Goal: Task Accomplishment & Management: Use online tool/utility

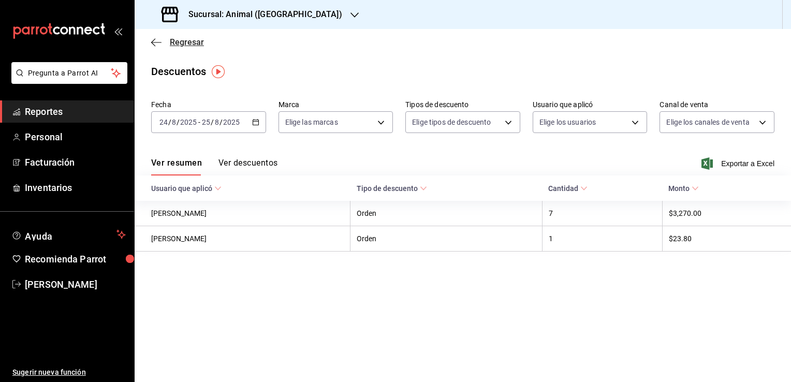
click at [180, 43] on span "Regresar" at bounding box center [187, 42] width 34 height 10
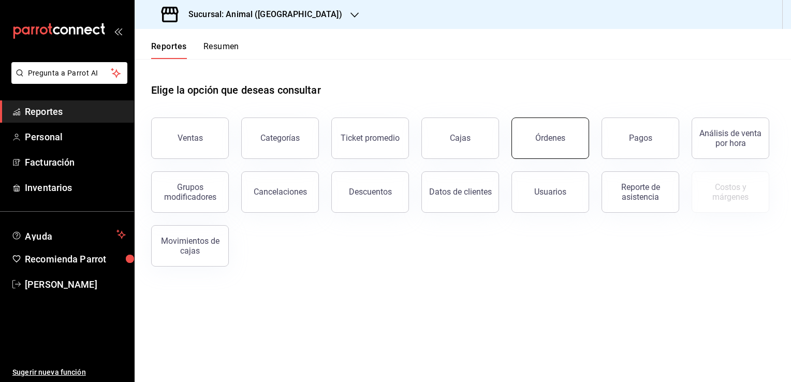
click at [558, 155] on button "Órdenes" at bounding box center [550, 137] width 78 height 41
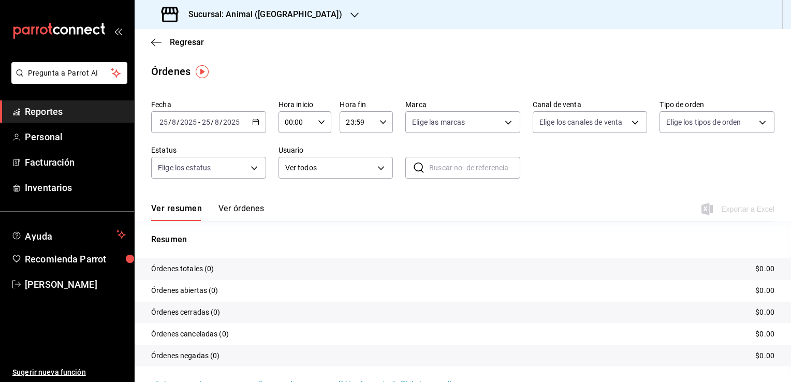
click at [314, 120] on div "00:00 Hora inicio" at bounding box center [304, 122] width 53 height 22
click at [320, 125] on icon "button" at bounding box center [321, 121] width 7 height 7
click at [289, 172] on span "01" at bounding box center [290, 173] width 10 height 8
type input "01:00"
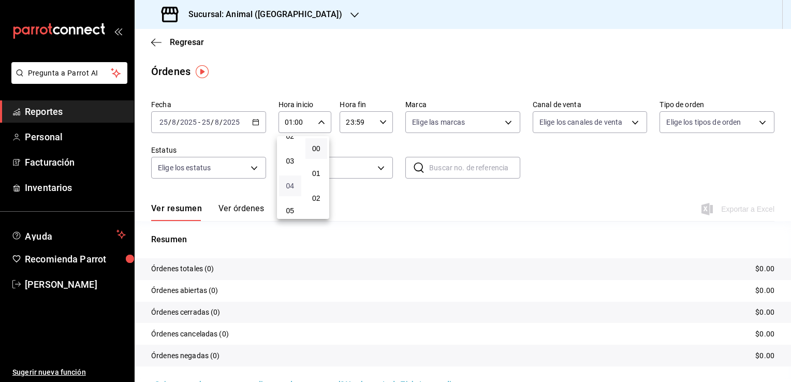
click at [289, 185] on span "04" at bounding box center [290, 186] width 10 height 8
type input "04:00"
click at [375, 123] on div at bounding box center [395, 191] width 791 height 382
click at [379, 123] on icon "button" at bounding box center [382, 121] width 7 height 7
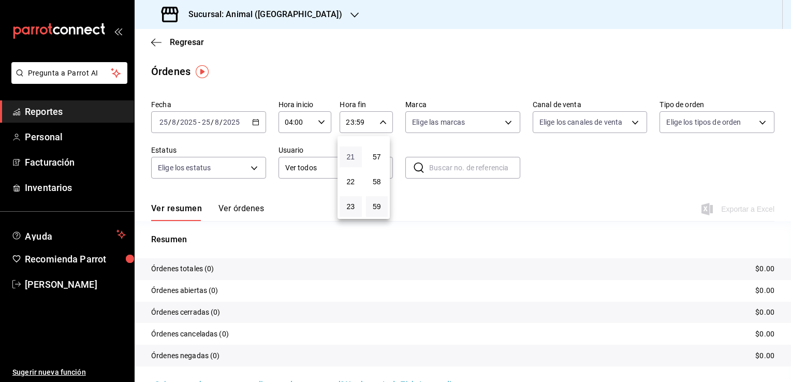
click at [350, 159] on span "21" at bounding box center [351, 157] width 10 height 8
type input "21:59"
click at [351, 180] on span "04" at bounding box center [351, 180] width 10 height 8
click at [378, 156] on span "57" at bounding box center [377, 157] width 10 height 8
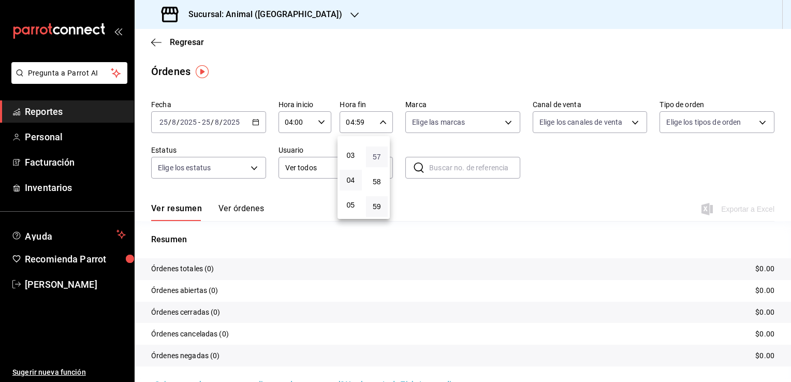
type input "04:57"
click at [378, 149] on span "00" at bounding box center [377, 148] width 10 height 8
type input "04:00"
click at [255, 129] on div at bounding box center [395, 191] width 791 height 382
click at [255, 125] on \(Stroke\) "button" at bounding box center [255, 123] width 6 height 6
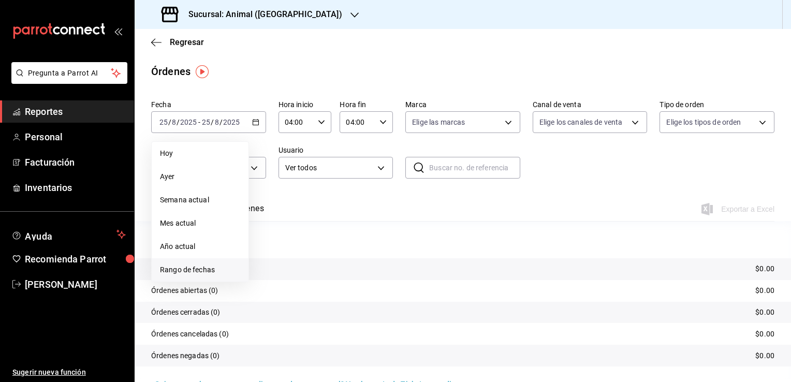
click at [203, 275] on span "Rango de fechas" at bounding box center [200, 269] width 80 height 11
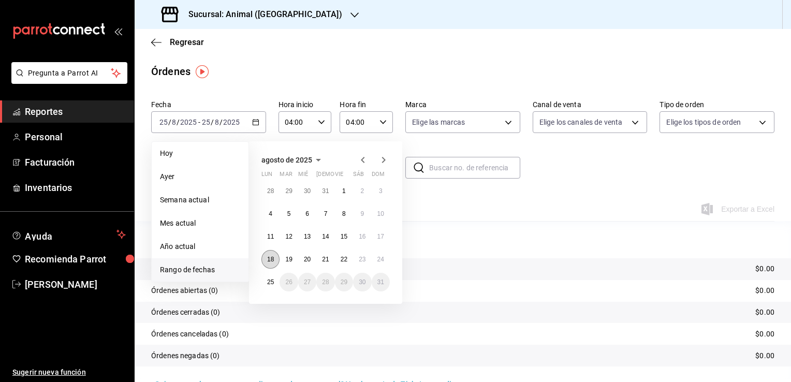
click at [269, 257] on abbr "18" at bounding box center [270, 259] width 7 height 7
click at [381, 260] on abbr "24" at bounding box center [380, 259] width 7 height 7
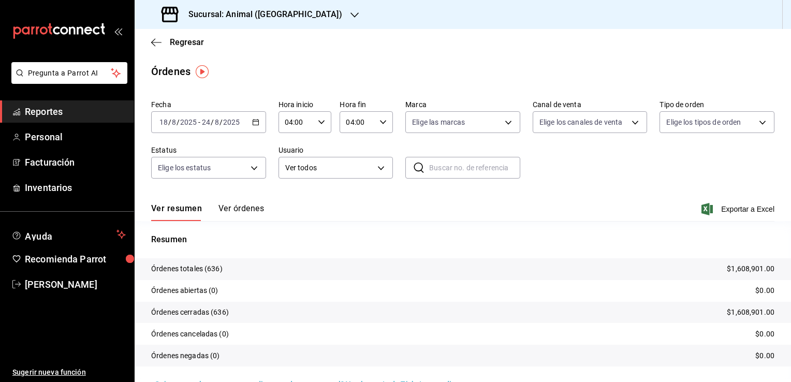
click at [252, 125] on icon "button" at bounding box center [255, 121] width 7 height 7
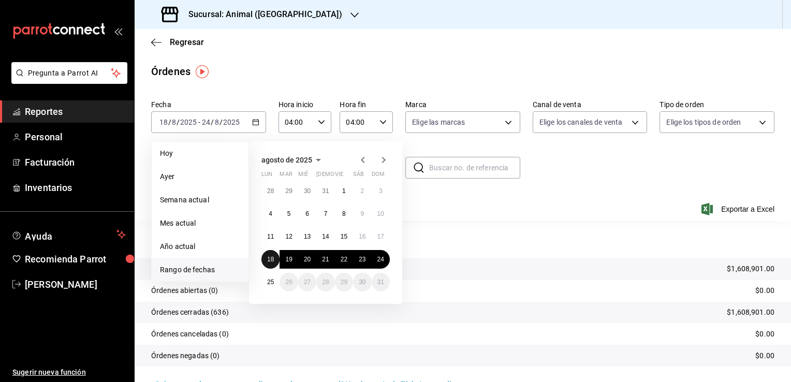
click at [272, 263] on button "18" at bounding box center [270, 259] width 18 height 19
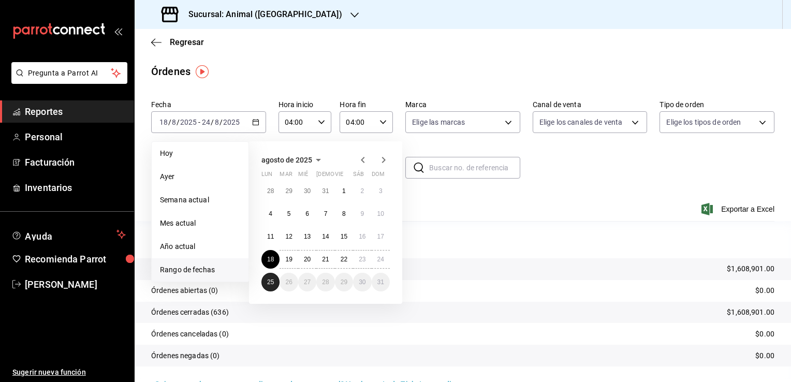
click at [272, 280] on abbr "25" at bounding box center [270, 281] width 7 height 7
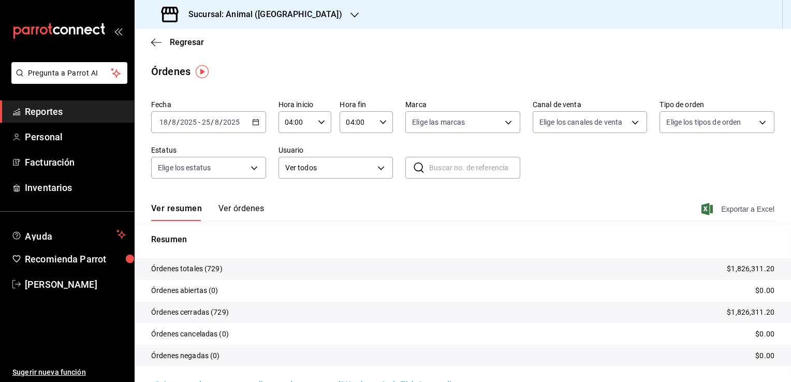
click at [746, 209] on span "Exportar a Excel" at bounding box center [738, 209] width 71 height 12
